Goal: Communication & Community: Answer question/provide support

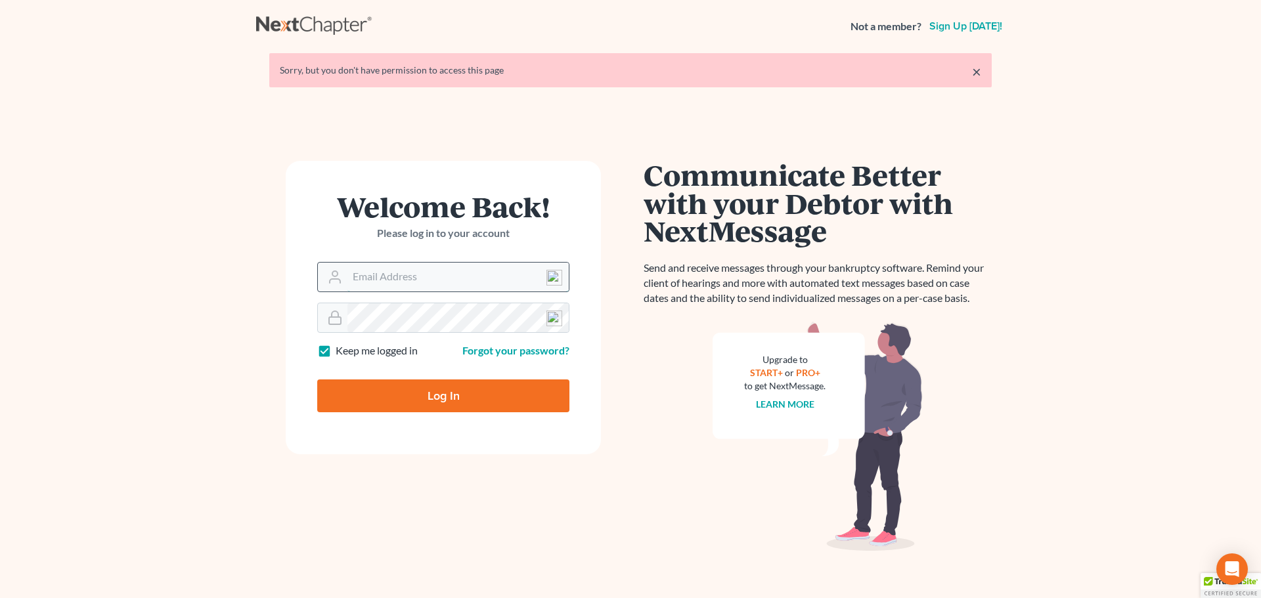
click at [372, 280] on input "Email Address" at bounding box center [457, 277] width 221 height 29
type input "[EMAIL_ADDRESS][DOMAIN_NAME]"
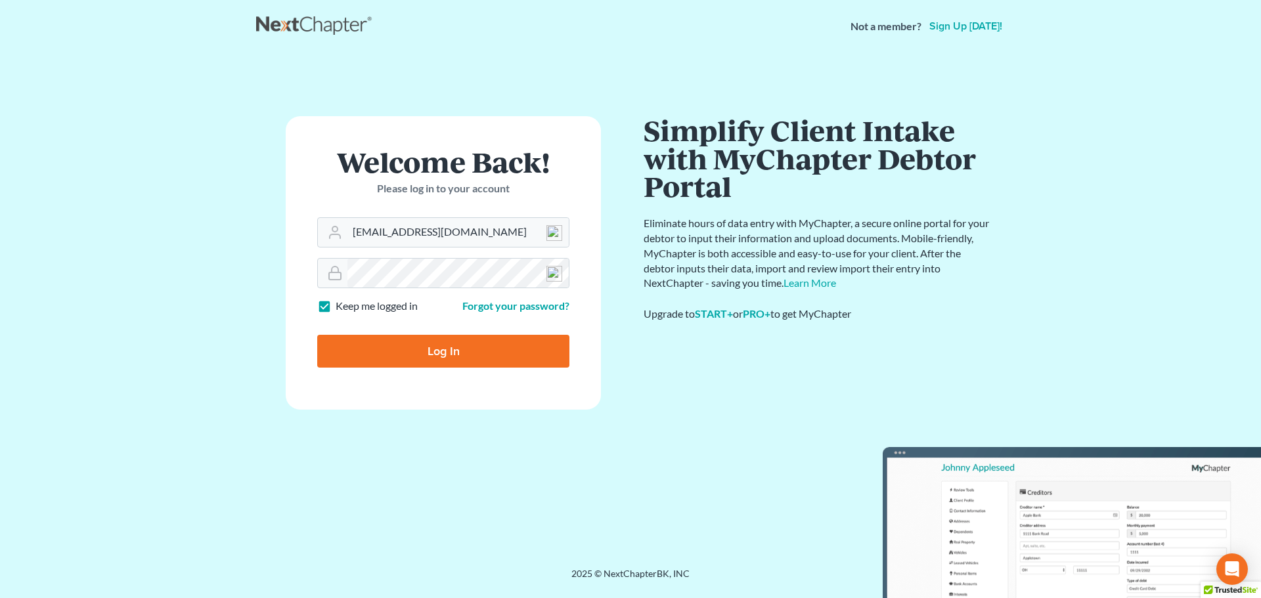
click at [517, 356] on input "Log In" at bounding box center [443, 351] width 252 height 33
type input "Thinking..."
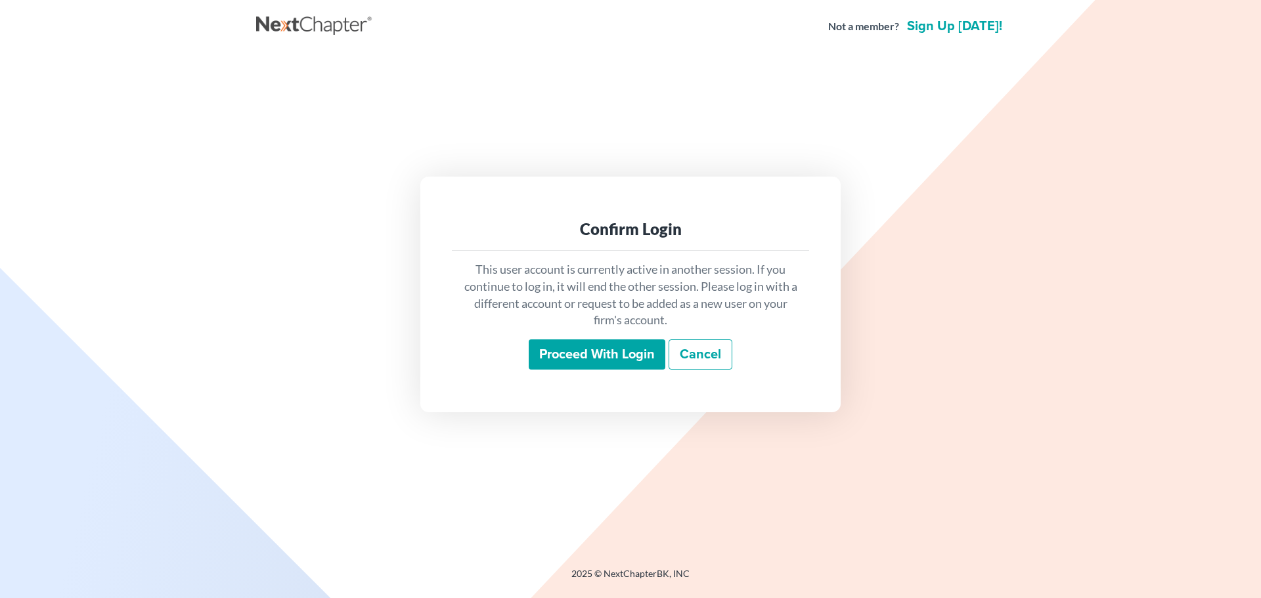
click at [564, 350] on input "Proceed with login" at bounding box center [597, 355] width 137 height 30
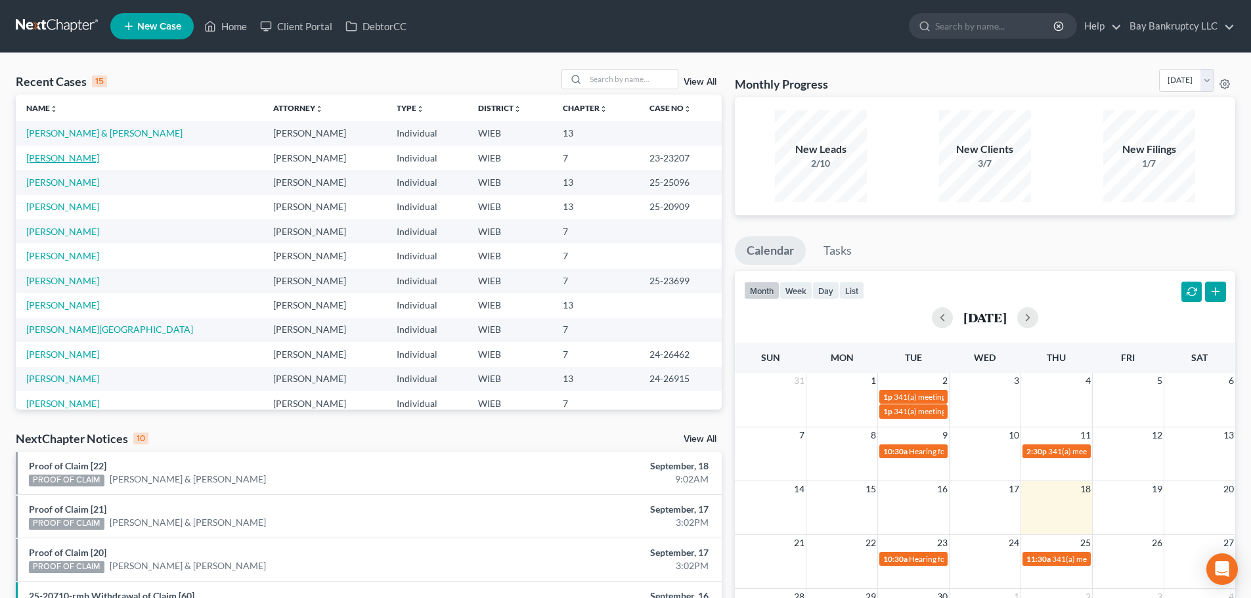
click at [53, 154] on link "Jackson, Sheila" at bounding box center [62, 157] width 73 height 11
select select "4"
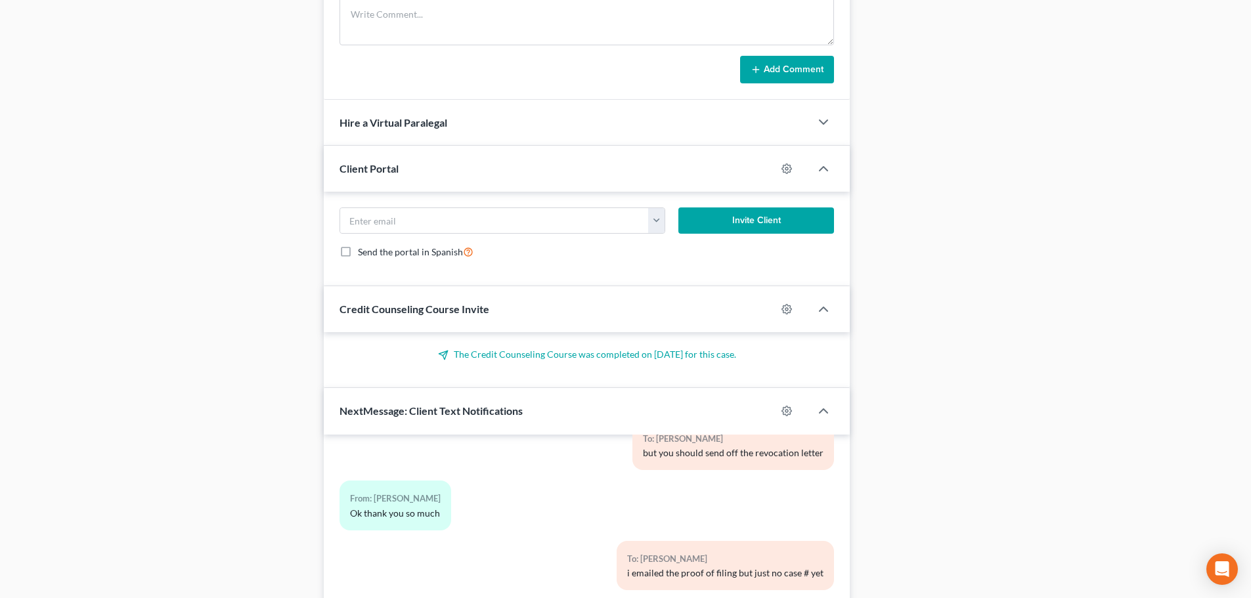
scroll to position [1184, 0]
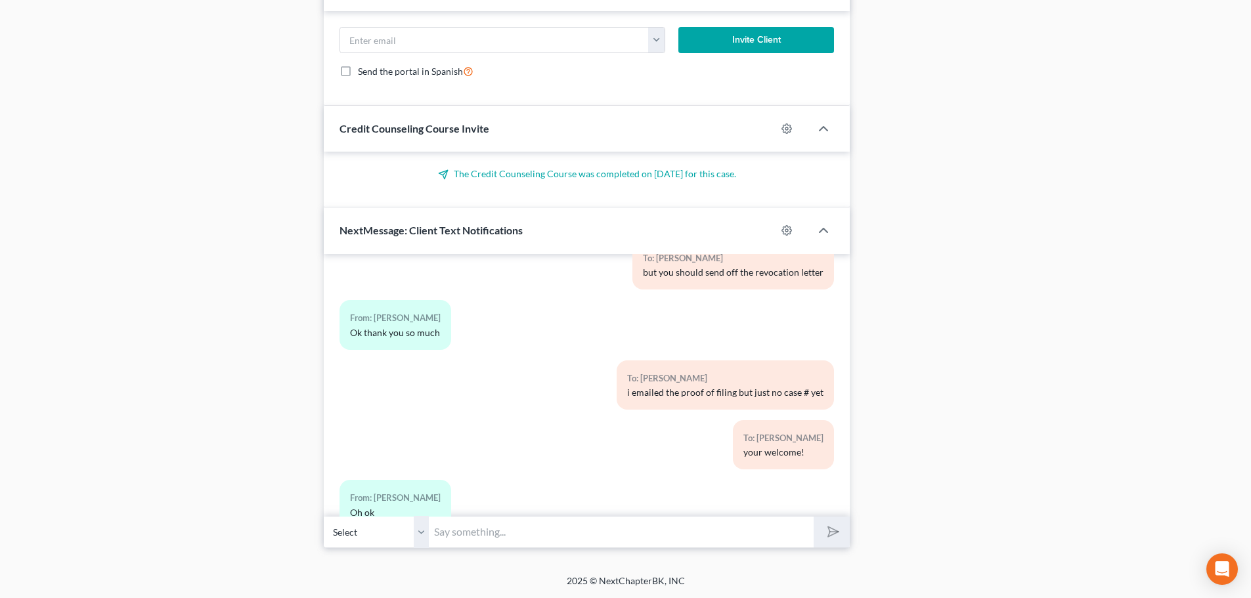
click at [502, 535] on input "text" at bounding box center [621, 532] width 385 height 32
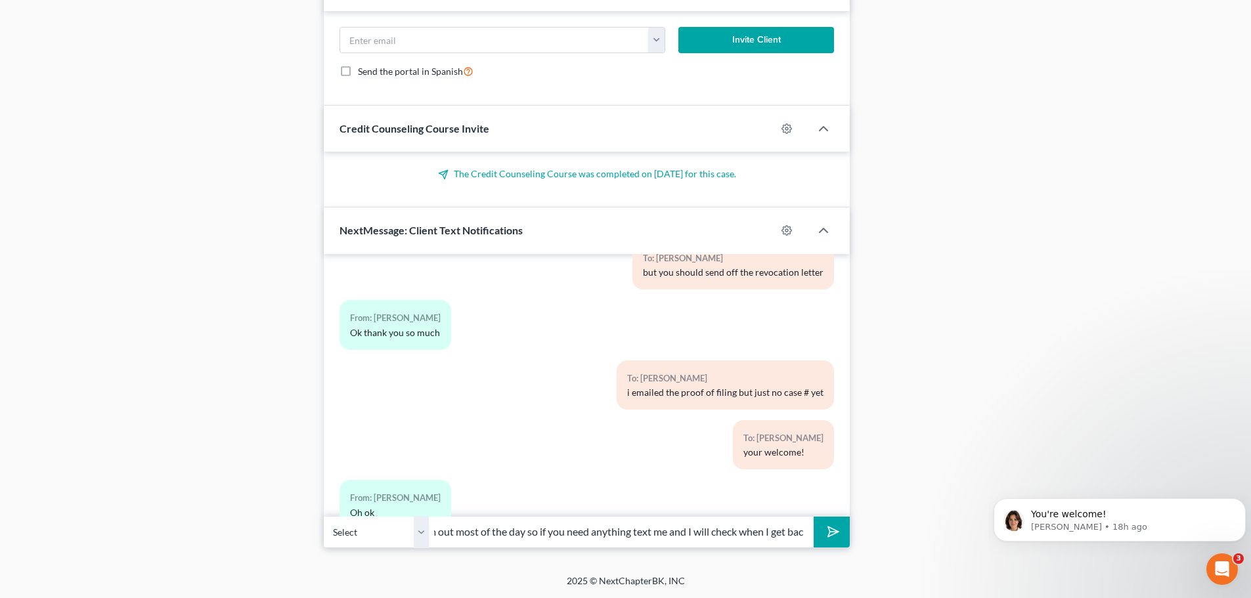
scroll to position [0, 165]
type input "Your case # is 2025CV008072. Im out most of the day so if you need anything tex…"
click at [845, 530] on button "submit" at bounding box center [832, 532] width 36 height 31
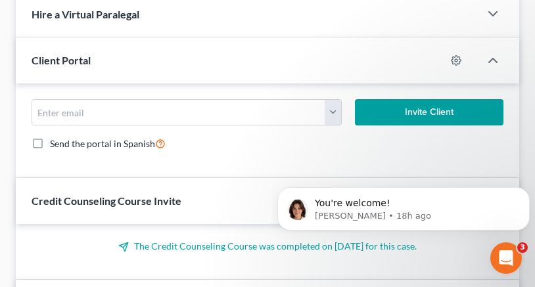
scroll to position [12295, 0]
